Goal: Information Seeking & Learning: Learn about a topic

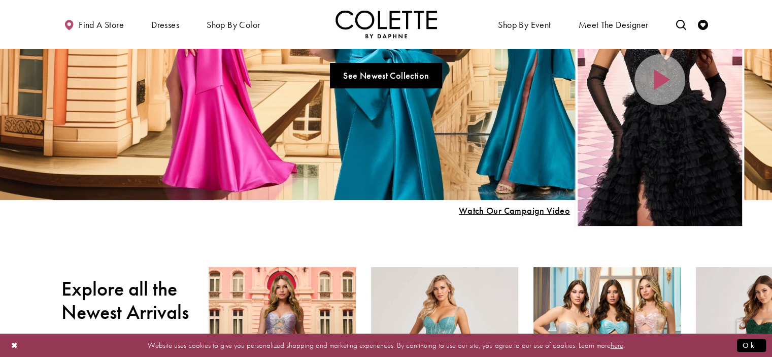
scroll to position [86, 0]
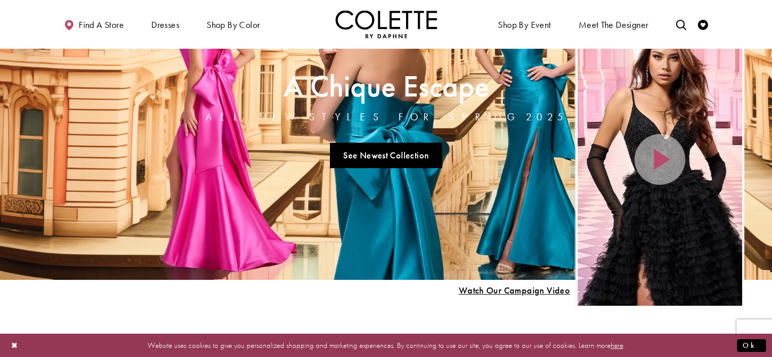
click at [674, 217] on div "Home Page Hero Scroll List" at bounding box center [660, 159] width 164 height 292
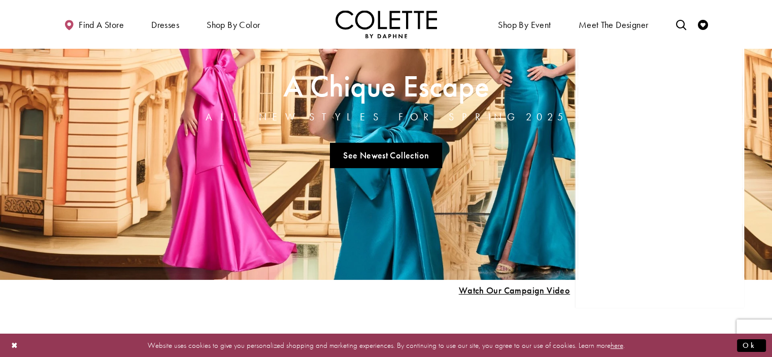
click at [364, 154] on link "Visit A Chique Escape All New Styles For Spring 2025 Page" at bounding box center [386, 120] width 772 height 317
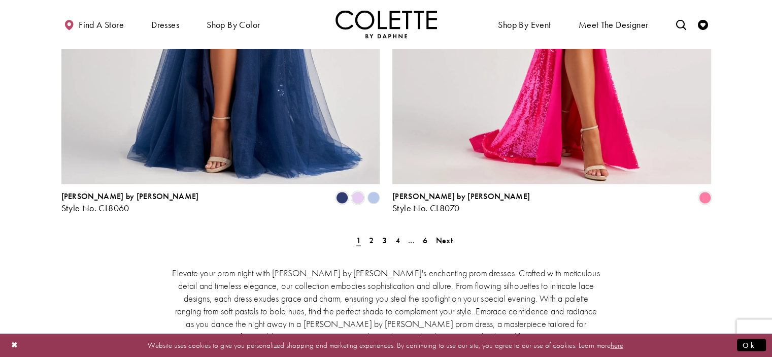
scroll to position [1979, 0]
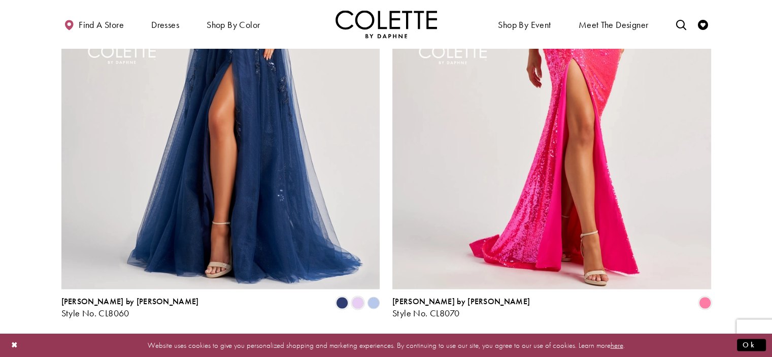
click at [369, 340] on span "2" at bounding box center [371, 345] width 5 height 11
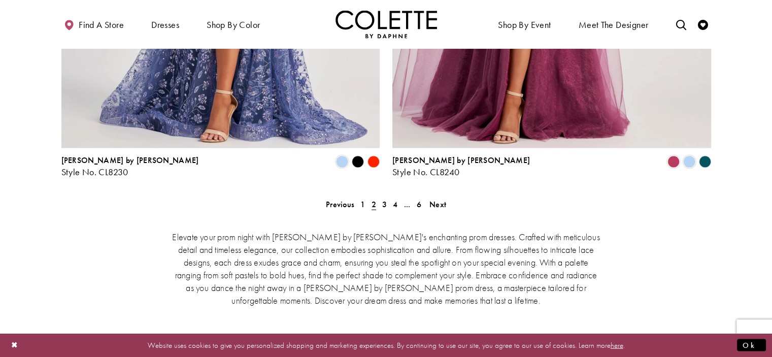
scroll to position [2138, 0]
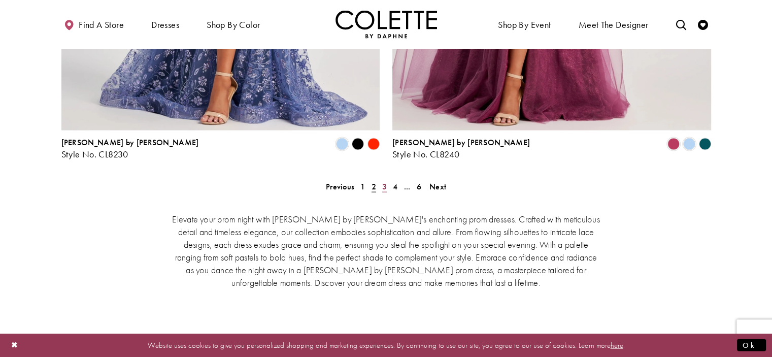
click at [381, 179] on link "3" at bounding box center [384, 186] width 11 height 15
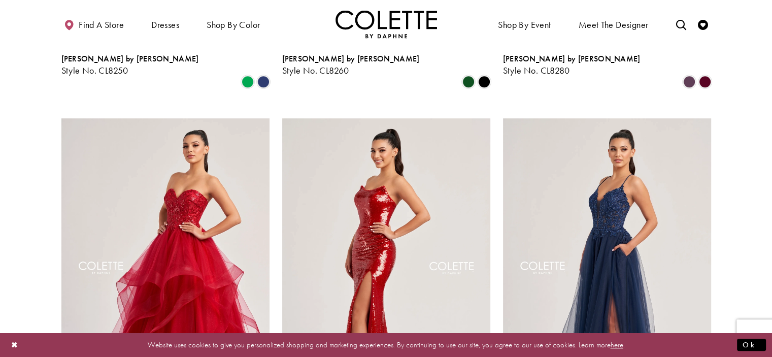
scroll to position [666, 0]
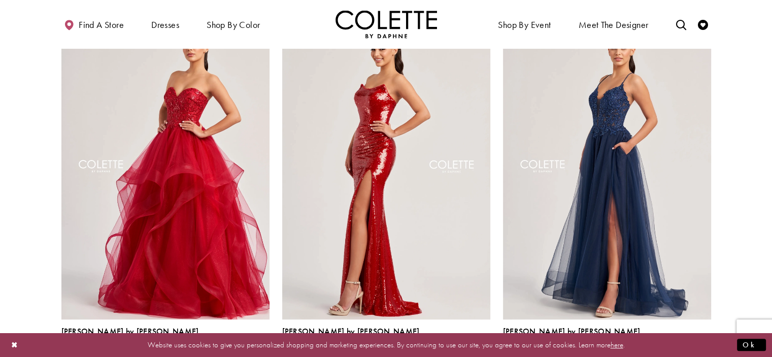
click at [706, 348] on span "Product List" at bounding box center [705, 354] width 12 height 12
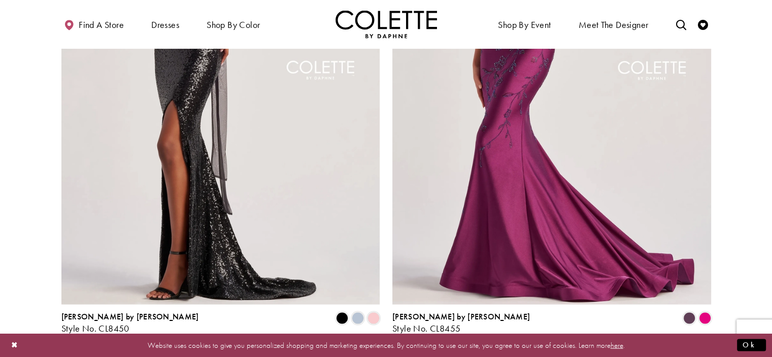
scroll to position [2087, 0]
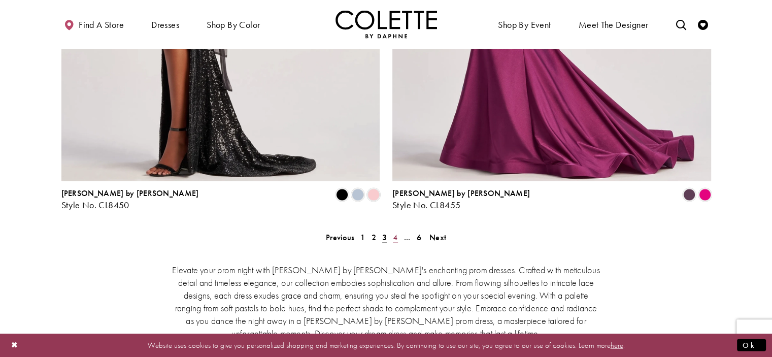
click at [395, 232] on span "4" at bounding box center [395, 237] width 5 height 11
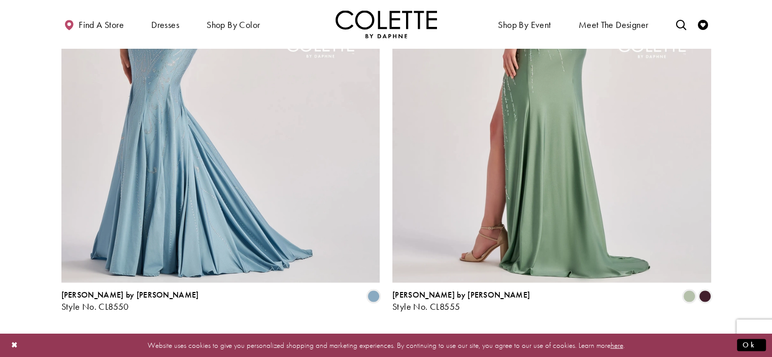
scroll to position [2087, 0]
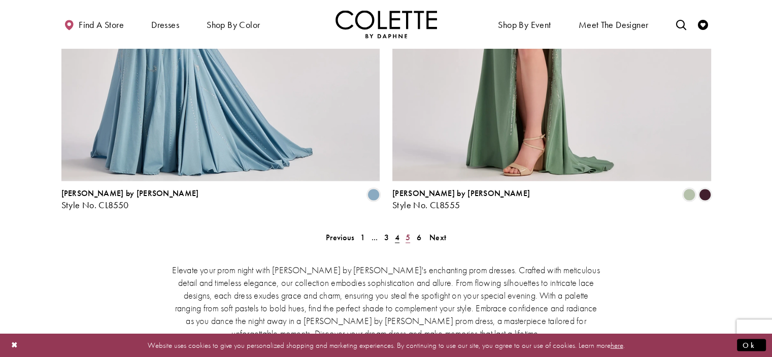
click at [404, 230] on link "5" at bounding box center [407, 237] width 11 height 15
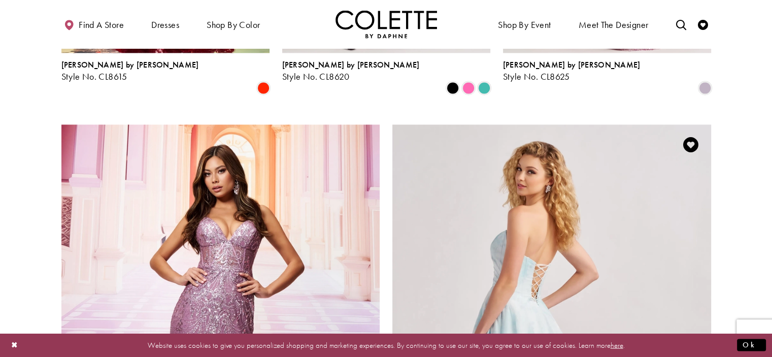
scroll to position [2037, 0]
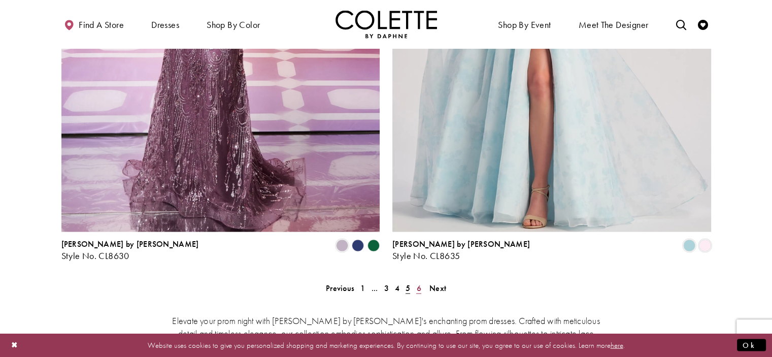
click at [422, 281] on link "6" at bounding box center [418, 288] width 11 height 15
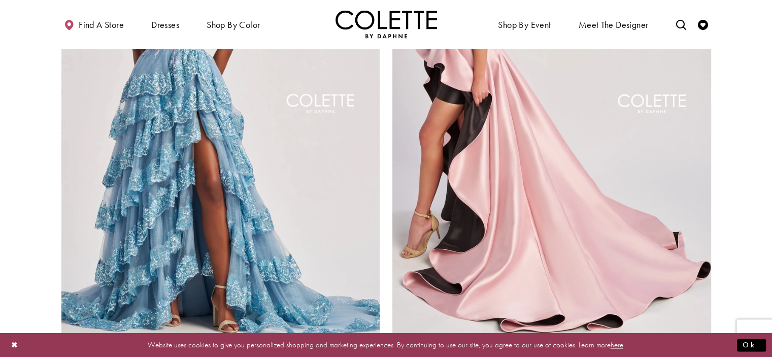
scroll to position [1732, 0]
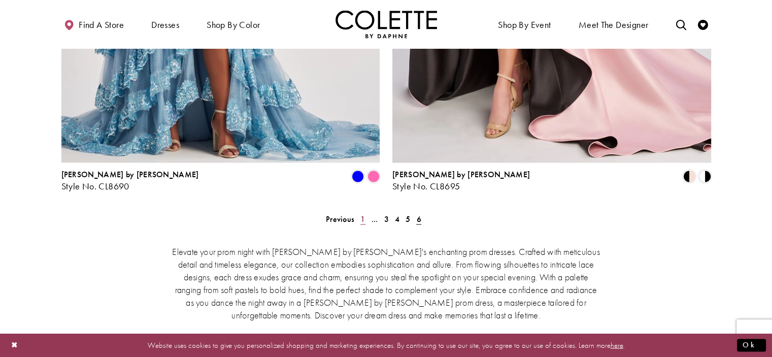
click at [359, 211] on link "1" at bounding box center [362, 218] width 11 height 15
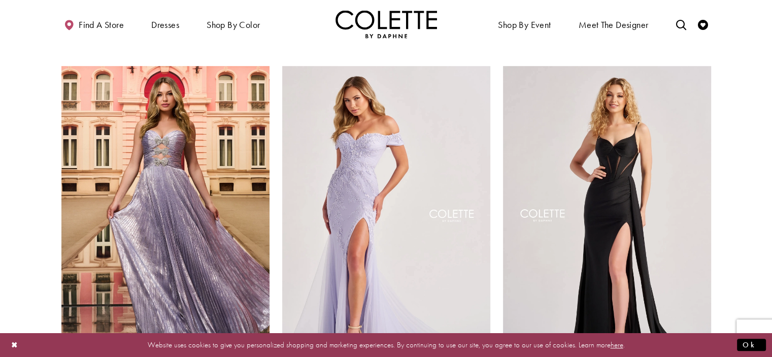
scroll to position [666, 0]
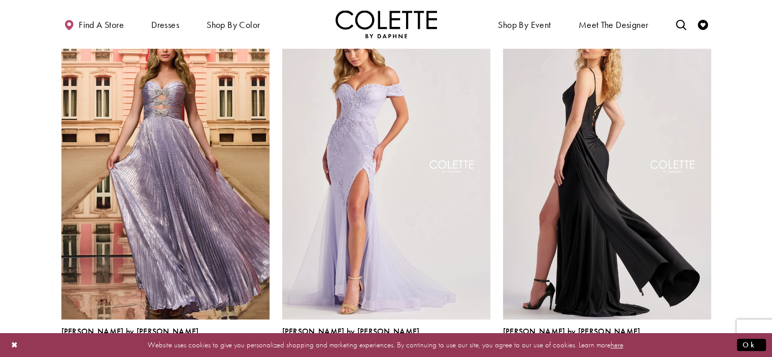
click at [616, 129] on img "Visit Colette by Daphne Style No. CL8480 Page" at bounding box center [607, 168] width 208 height 302
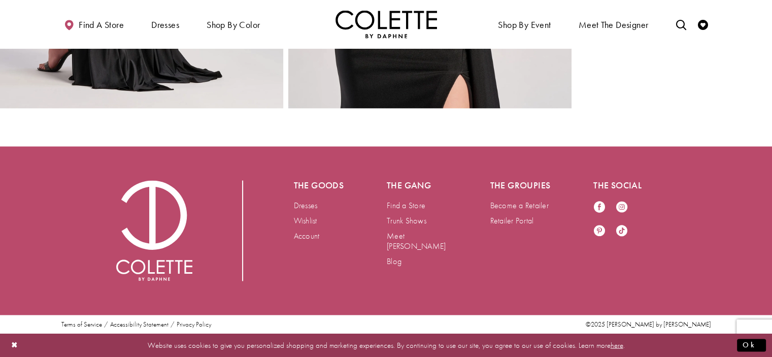
scroll to position [1811, 0]
